Goal: Information Seeking & Learning: Learn about a topic

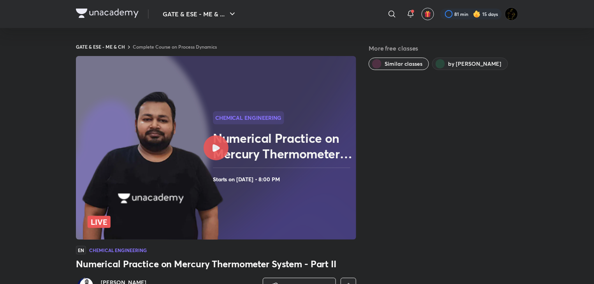
click at [190, 46] on link "Complete Course on Process Dynamics" at bounding box center [175, 47] width 84 height 6
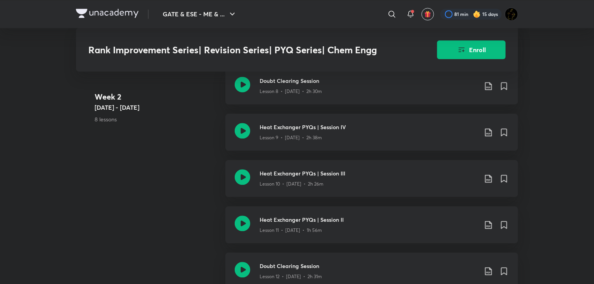
scroll to position [818, 0]
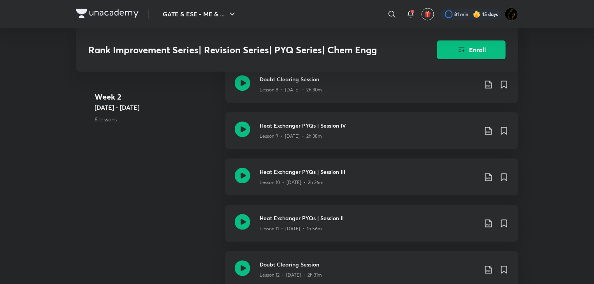
click at [551, 113] on div "GATE & ESE - ME & ... ​ 81 min 15 days Rank Improvement Series| Revision Series…" at bounding box center [297, 222] width 594 height 2080
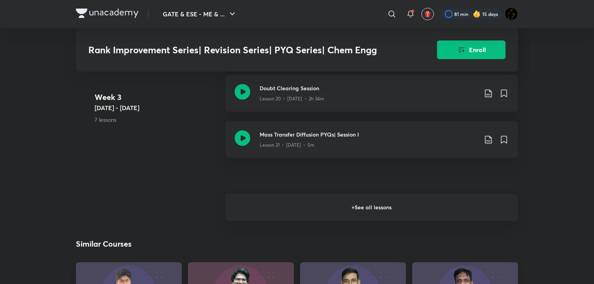
scroll to position [1402, 0]
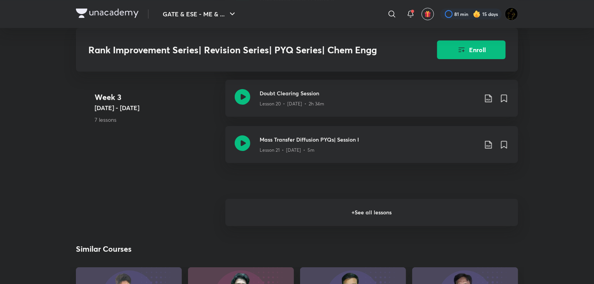
click at [318, 225] on h6 "+ See all lessons" at bounding box center [372, 212] width 293 height 27
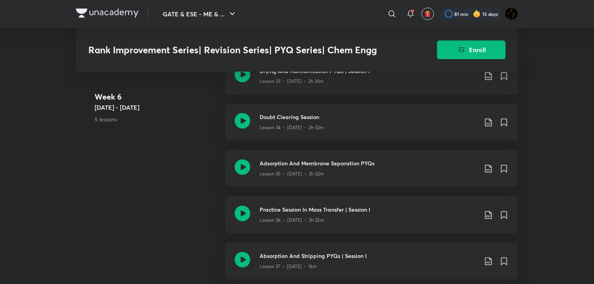
scroll to position [2181, 0]
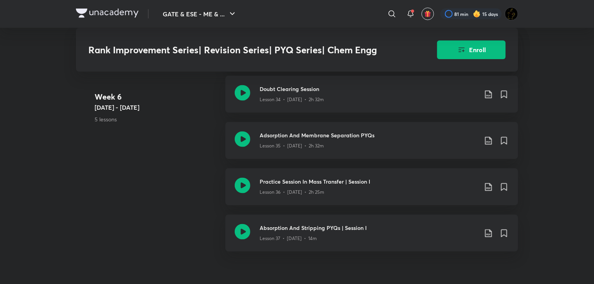
click at [250, 190] on icon at bounding box center [243, 186] width 16 height 16
